Goal: Task Accomplishment & Management: Use online tool/utility

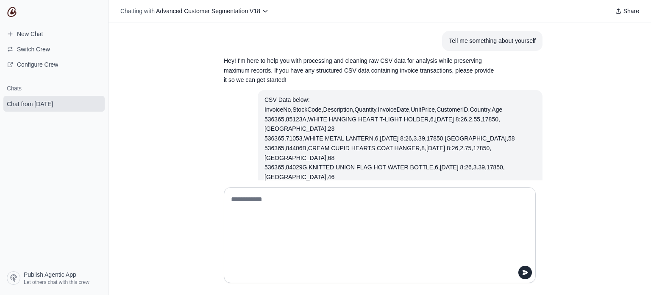
scroll to position [1119, 0]
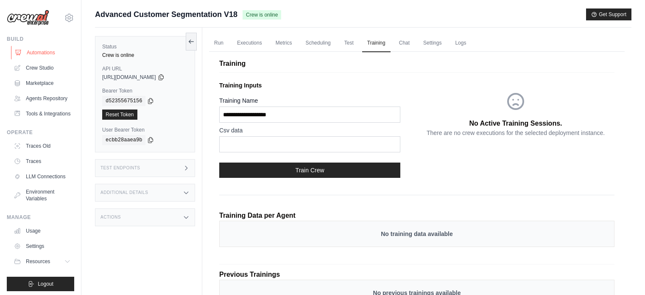
click at [39, 53] on link "Automations" at bounding box center [43, 53] width 64 height 14
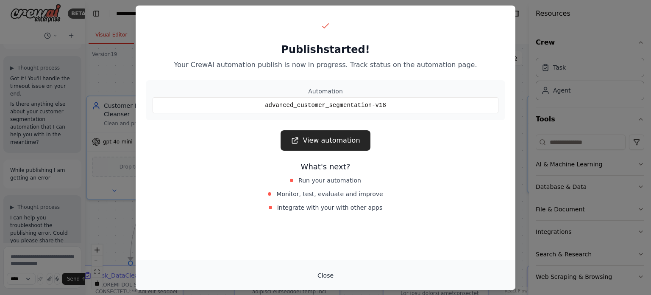
click at [321, 278] on button "Close" at bounding box center [326, 274] width 30 height 15
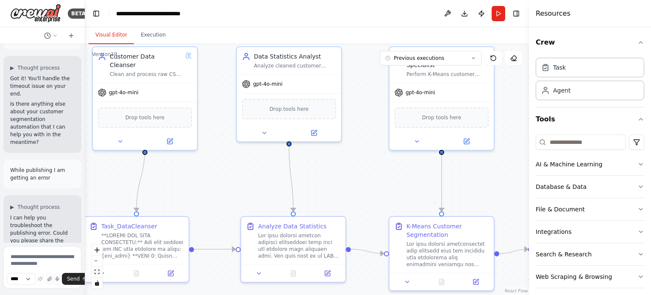
drag, startPoint x: 228, startPoint y: 238, endPoint x: 234, endPoint y: 189, distance: 49.5
click at [234, 189] on div ".deletable-edge-delete-btn { width: 20px; height: 20px; border: 0px solid #ffff…" at bounding box center [307, 169] width 444 height 251
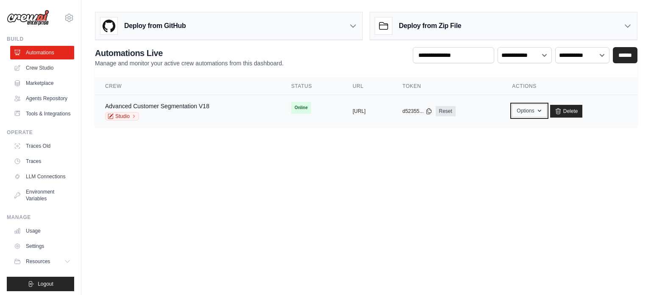
click at [546, 114] on button "Options" at bounding box center [529, 110] width 34 height 13
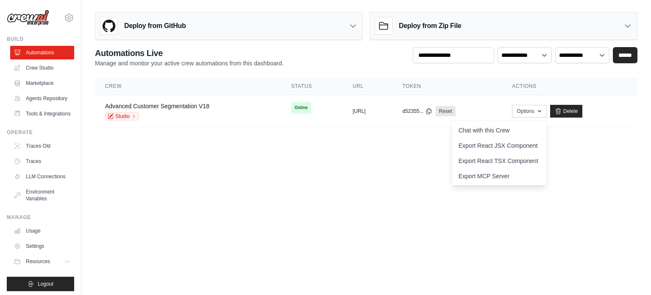
click at [253, 190] on body "varun.merchant@cloudaeon.net Settings Build Automations Resources" at bounding box center [325, 147] width 651 height 295
